Goal: Check status: Check status

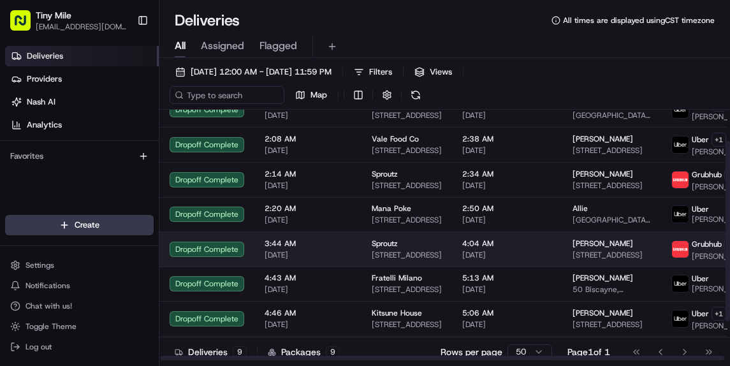
scroll to position [98, 0]
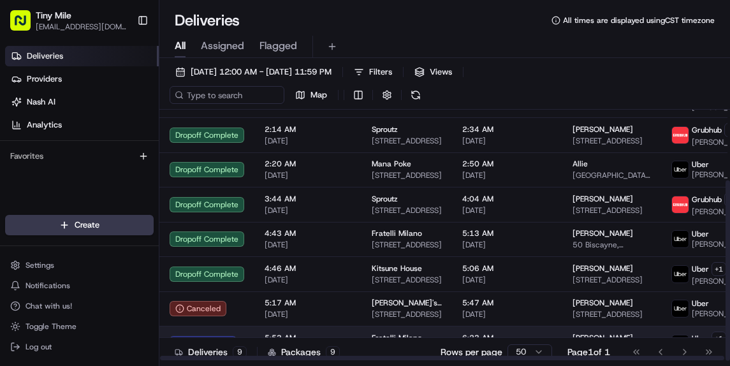
click at [254, 334] on td "5:53 AM 08/22/2025" at bounding box center [307, 343] width 107 height 35
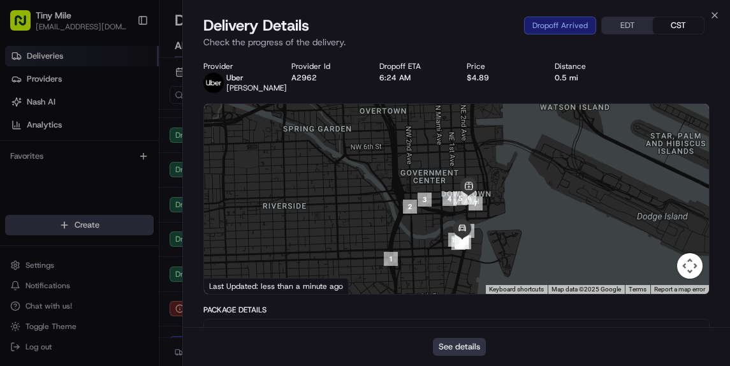
click at [462, 346] on button "See details" at bounding box center [459, 347] width 53 height 18
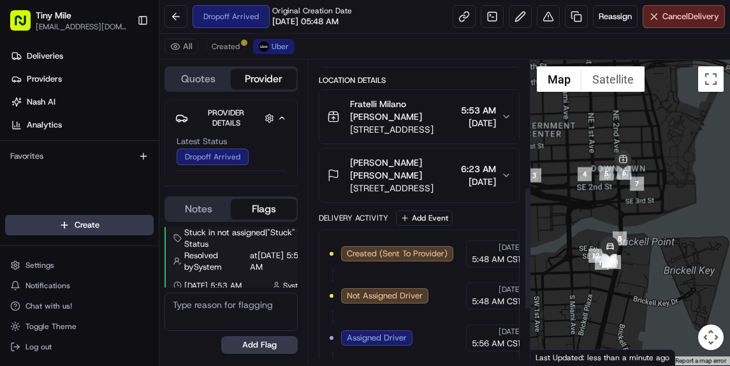
scroll to position [448, 0]
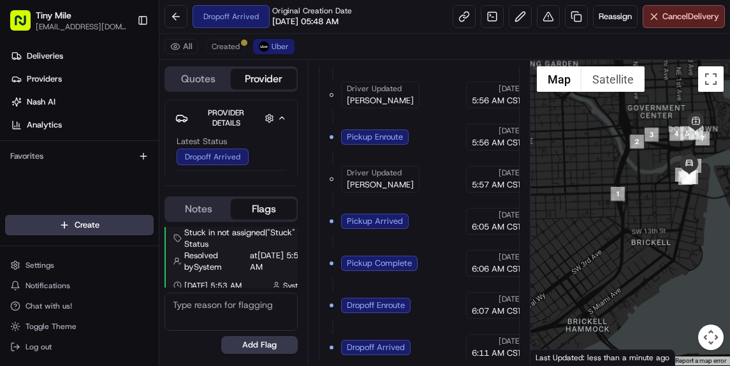
drag, startPoint x: 573, startPoint y: 256, endPoint x: 567, endPoint y: 190, distance: 66.6
click at [564, 191] on div at bounding box center [631, 212] width 200 height 305
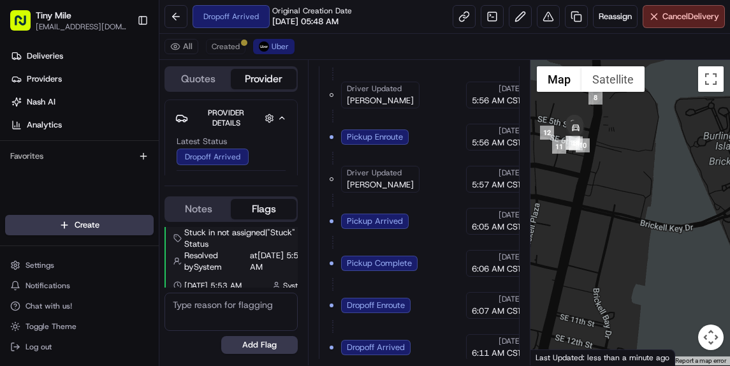
drag, startPoint x: 555, startPoint y: 201, endPoint x: 644, endPoint y: 196, distance: 89.4
click at [644, 196] on div at bounding box center [631, 212] width 200 height 305
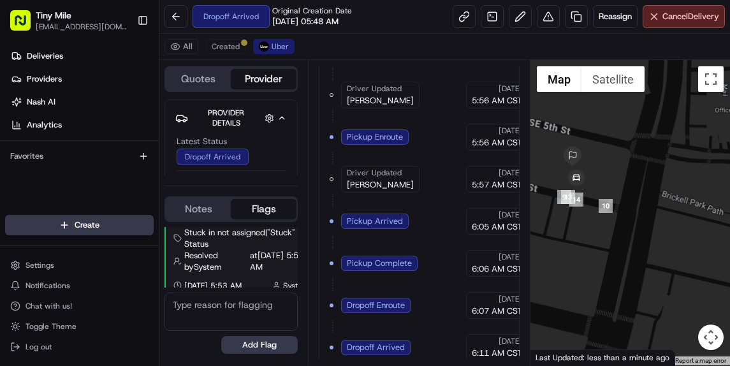
drag, startPoint x: 610, startPoint y: 156, endPoint x: 629, endPoint y: 284, distance: 129.0
click at [629, 284] on div at bounding box center [631, 212] width 200 height 305
